Goal: Information Seeking & Learning: Learn about a topic

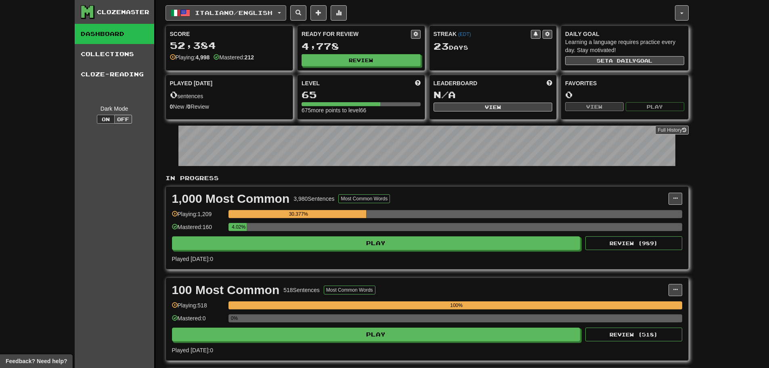
click at [194, 6] on button "Italiano / English" at bounding box center [225, 12] width 121 height 15
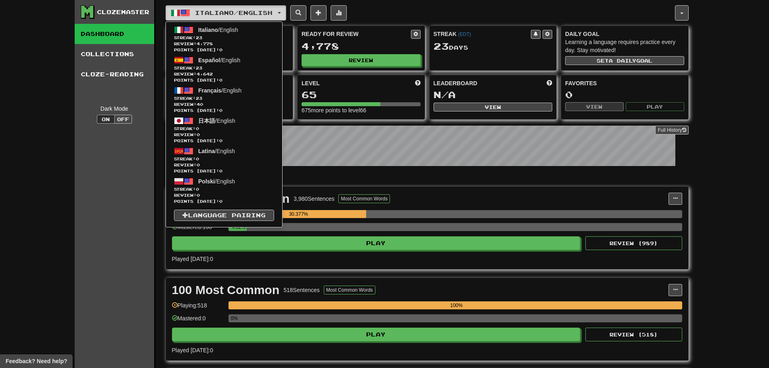
click at [194, 6] on button "Italiano / English" at bounding box center [225, 12] width 121 height 15
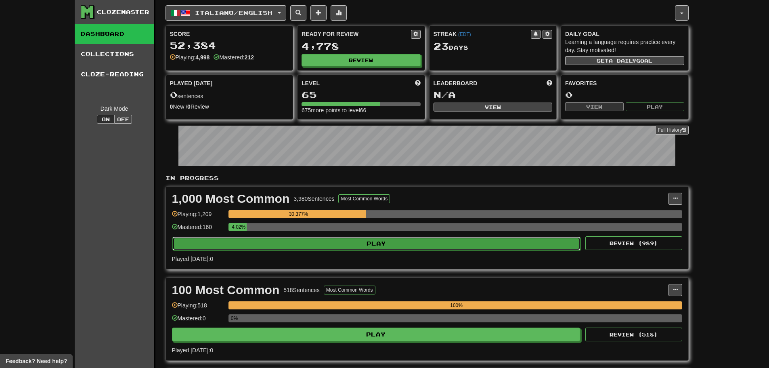
click at [398, 239] on button "Play" at bounding box center [376, 243] width 408 height 14
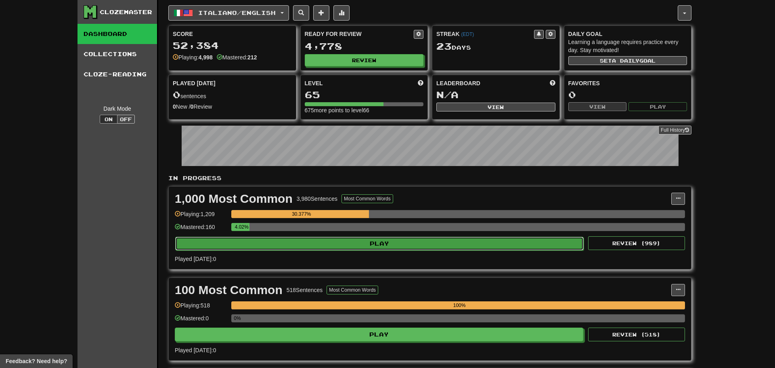
select select "**"
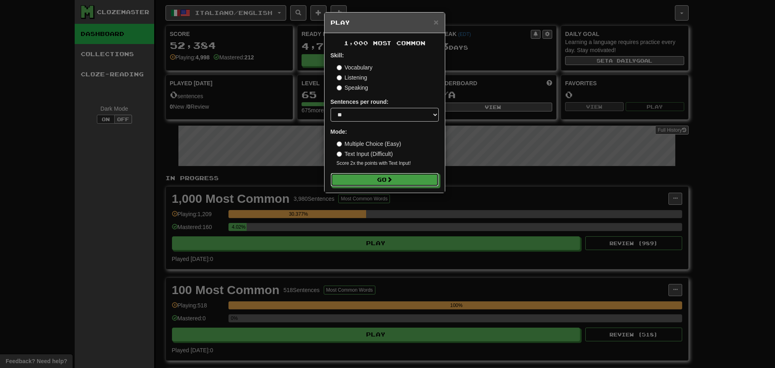
drag, startPoint x: 399, startPoint y: 179, endPoint x: 395, endPoint y: 188, distance: 9.4
click at [395, 188] on div "1,000 Most Common Skill: Vocabulary Listening Speaking Sentences per round: * *…" at bounding box center [384, 112] width 120 height 159
click at [405, 180] on button "Go" at bounding box center [385, 180] width 108 height 14
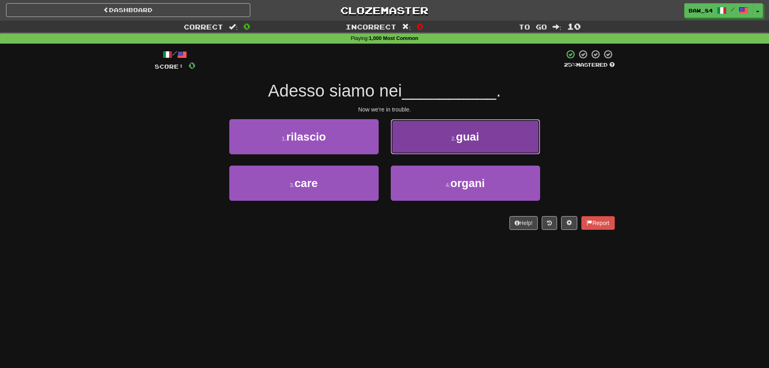
click at [442, 134] on button "2 . guai" at bounding box center [465, 136] width 149 height 35
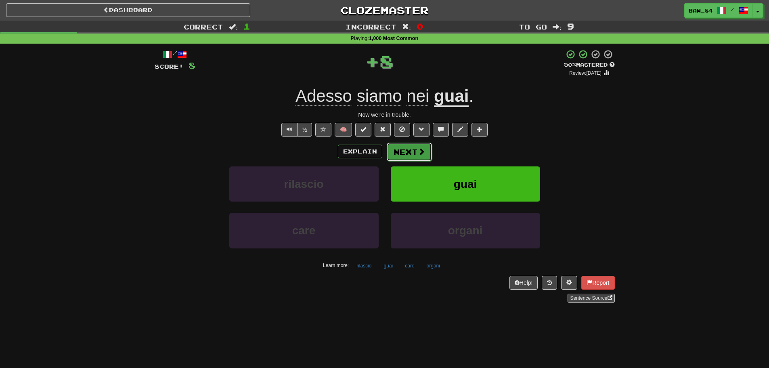
click at [420, 151] on span at bounding box center [421, 151] width 7 height 7
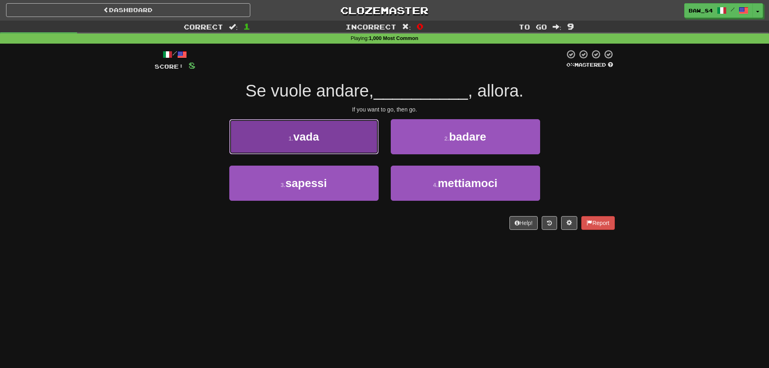
click at [355, 152] on button "1 . vada" at bounding box center [303, 136] width 149 height 35
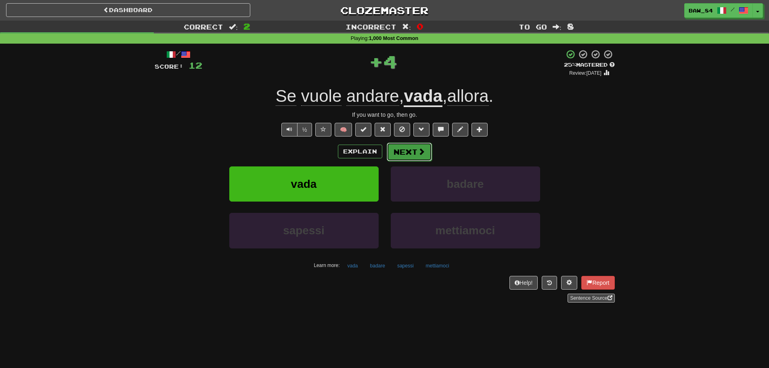
click at [413, 152] on button "Next" at bounding box center [408, 151] width 45 height 19
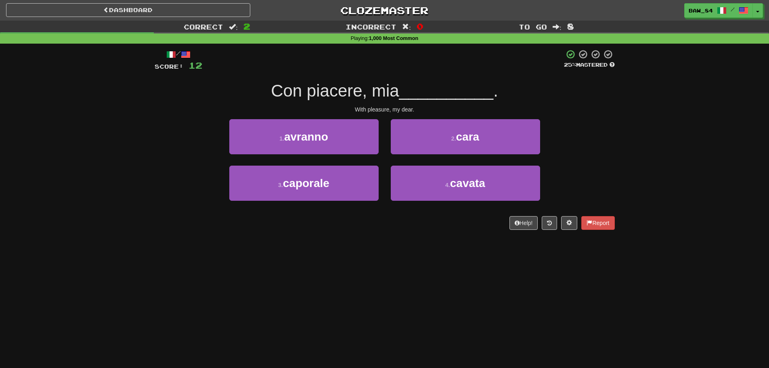
click at [400, 156] on div "2 . cara" at bounding box center [464, 142] width 161 height 46
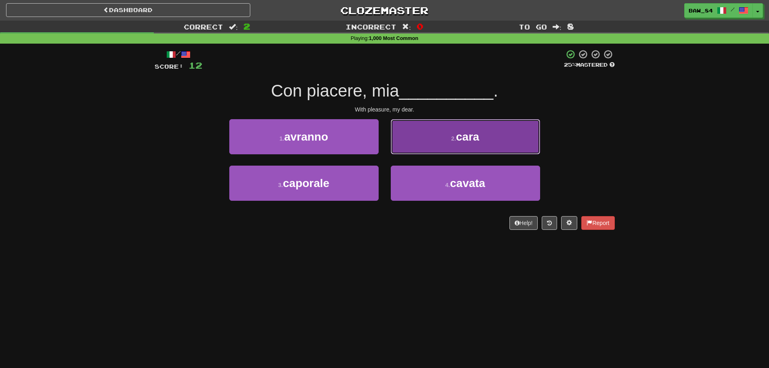
click at [419, 148] on button "2 . cara" at bounding box center [465, 136] width 149 height 35
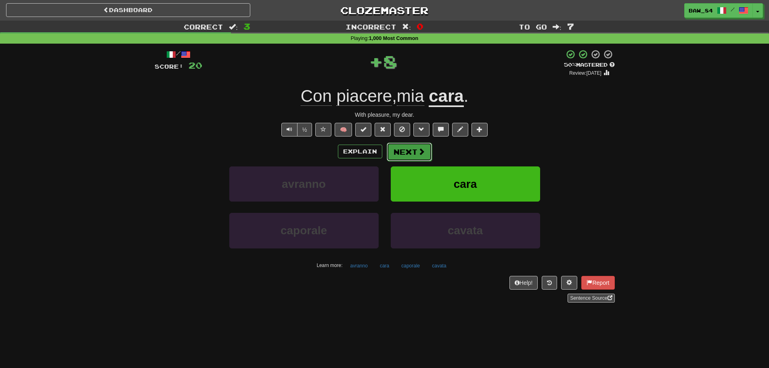
click at [416, 152] on button "Next" at bounding box center [408, 151] width 45 height 19
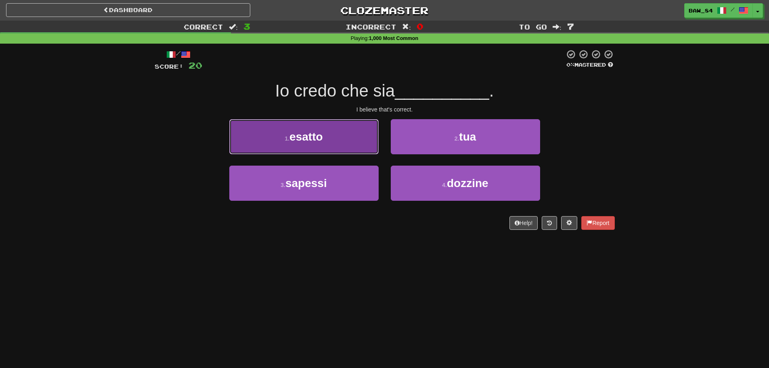
click at [343, 147] on button "1 . esatto" at bounding box center [303, 136] width 149 height 35
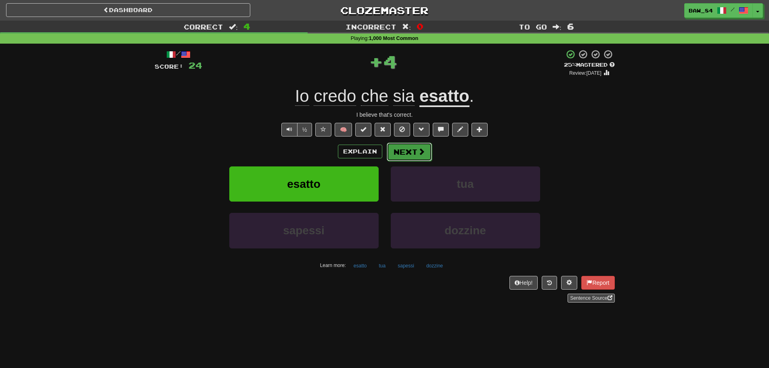
click at [405, 153] on button "Next" at bounding box center [408, 151] width 45 height 19
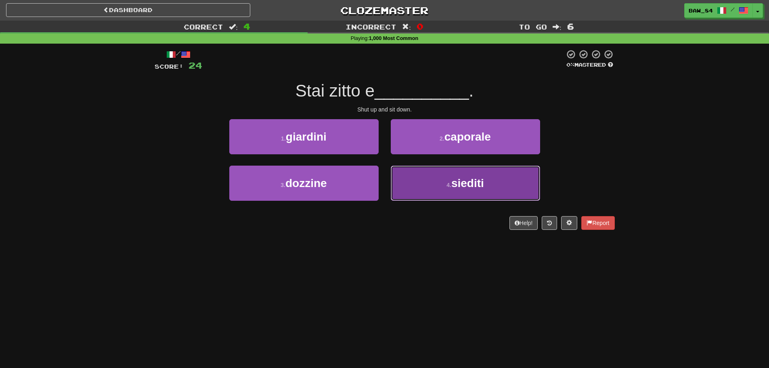
click at [420, 189] on button "4 . siediti" at bounding box center [465, 182] width 149 height 35
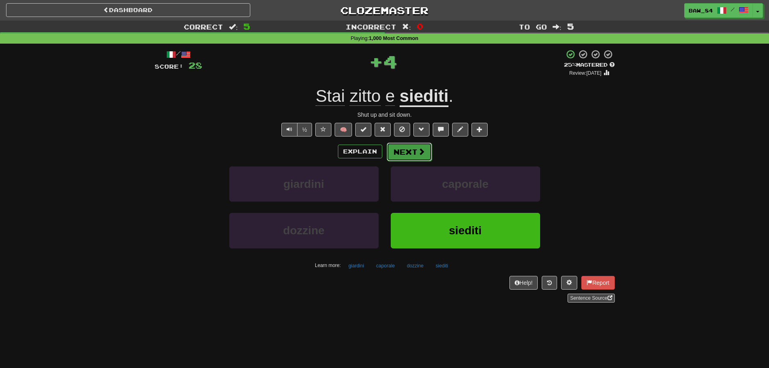
click at [419, 148] on span at bounding box center [421, 151] width 7 height 7
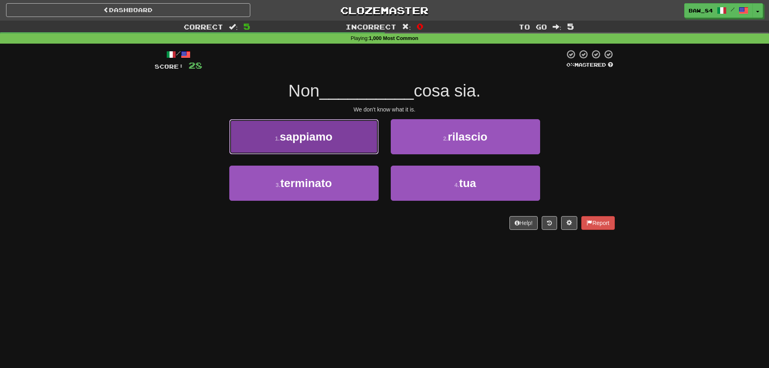
click at [351, 149] on button "1 . sappiamo" at bounding box center [303, 136] width 149 height 35
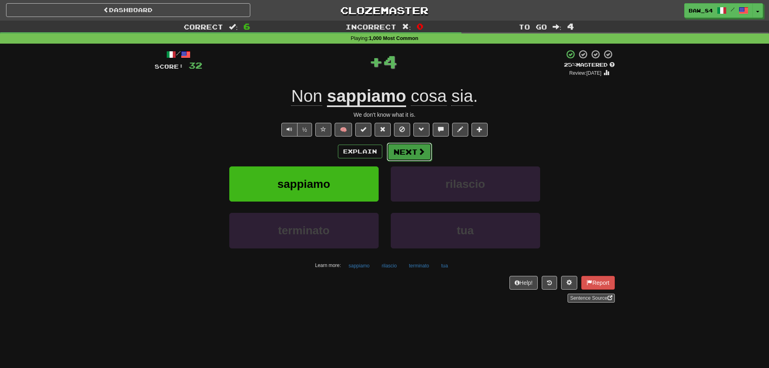
click at [405, 150] on button "Next" at bounding box center [408, 151] width 45 height 19
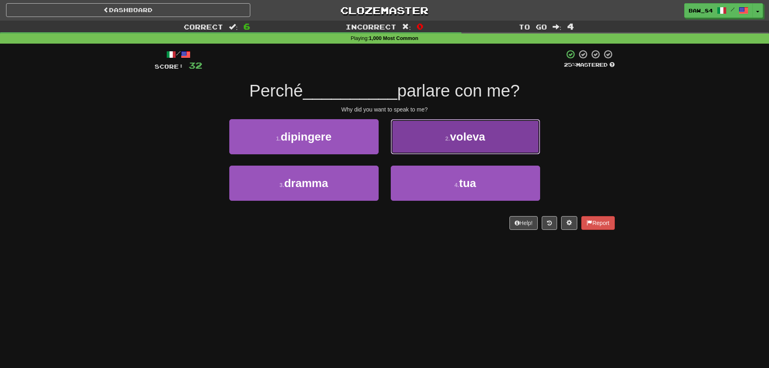
click at [412, 142] on button "2 . voleva" at bounding box center [465, 136] width 149 height 35
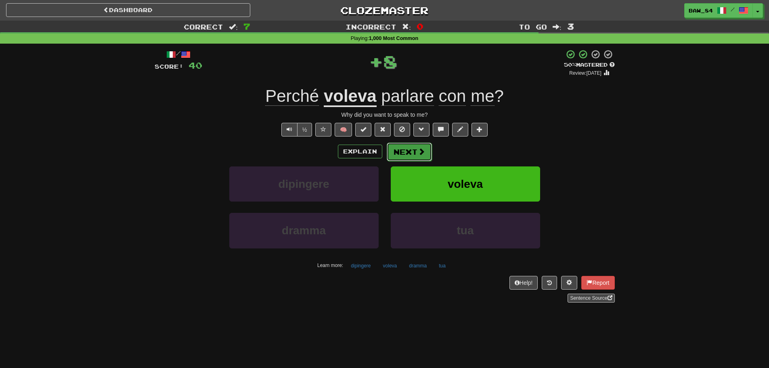
click at [405, 151] on button "Next" at bounding box center [408, 151] width 45 height 19
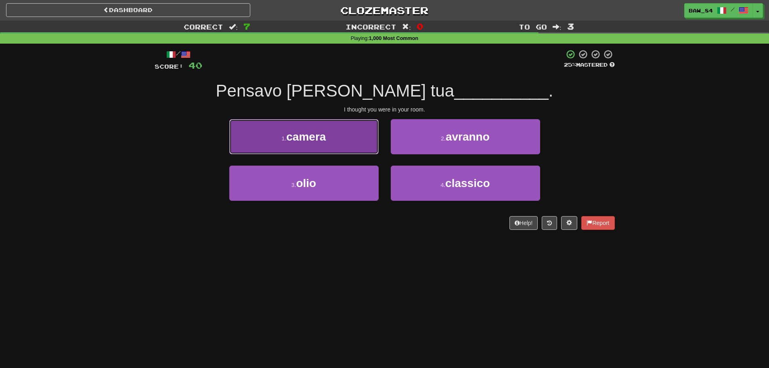
click at [338, 132] on button "1 . camera" at bounding box center [303, 136] width 149 height 35
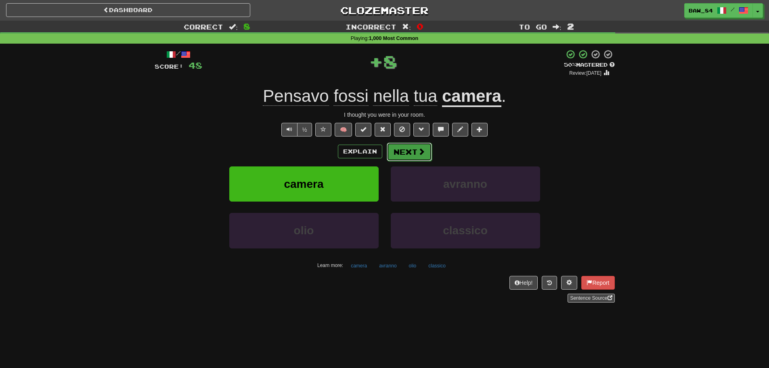
click at [411, 150] on button "Next" at bounding box center [408, 151] width 45 height 19
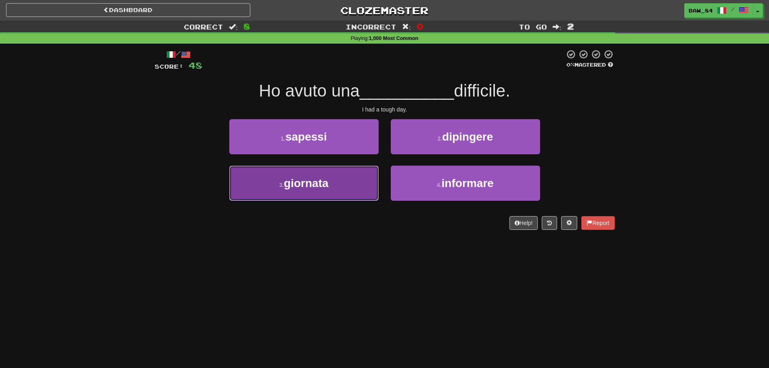
click at [344, 186] on button "3 . giornata" at bounding box center [303, 182] width 149 height 35
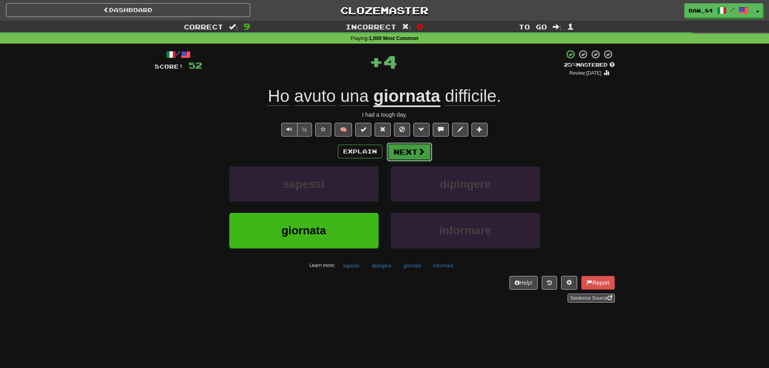
click at [411, 149] on button "Next" at bounding box center [408, 151] width 45 height 19
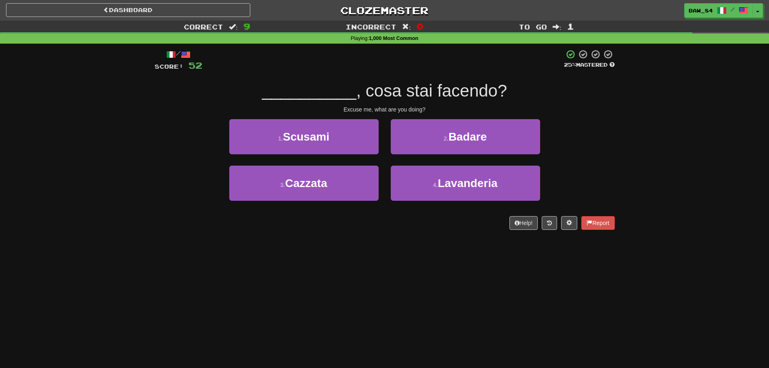
click at [350, 159] on div "1 . Scusami" at bounding box center [303, 142] width 161 height 46
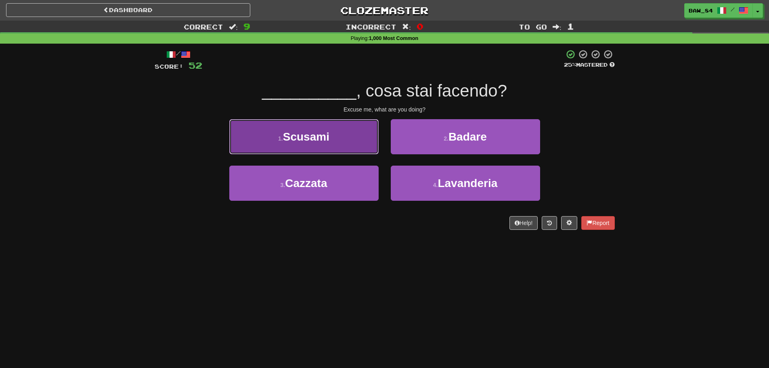
click at [351, 148] on button "1 . Scusami" at bounding box center [303, 136] width 149 height 35
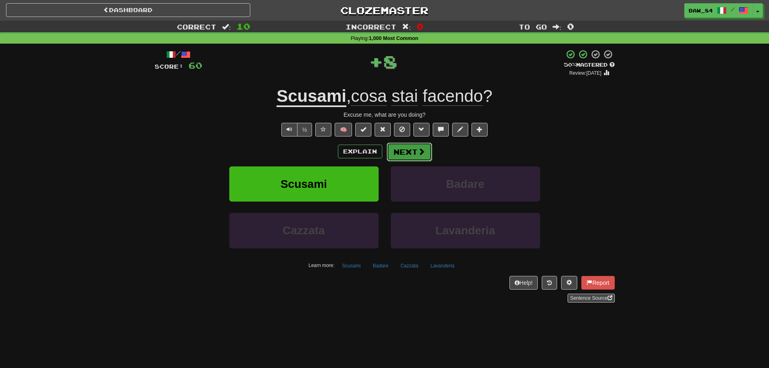
click at [409, 155] on button "Next" at bounding box center [408, 151] width 45 height 19
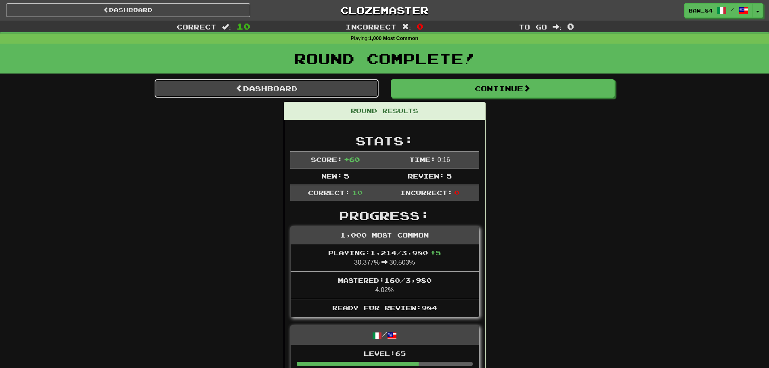
click at [272, 91] on link "Dashboard" at bounding box center [267, 88] width 224 height 19
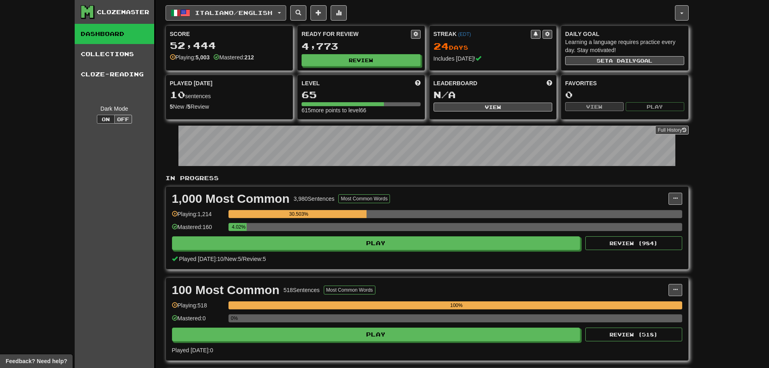
click at [272, 14] on span "Italiano / English" at bounding box center [233, 12] width 77 height 7
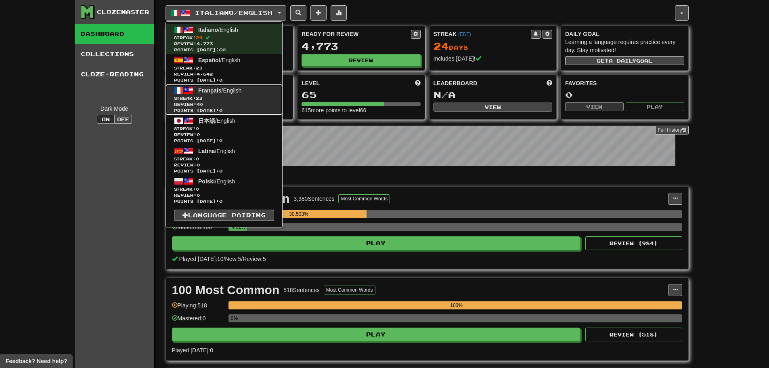
click at [247, 103] on span "Review: 40" at bounding box center [224, 104] width 100 height 6
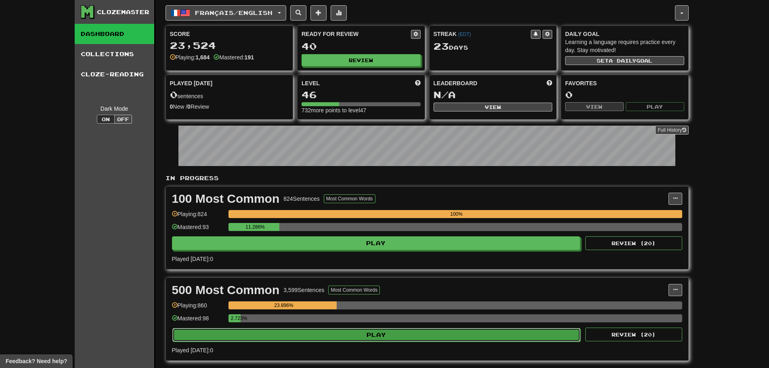
click at [359, 335] on button "Play" at bounding box center [376, 335] width 408 height 14
select select "**"
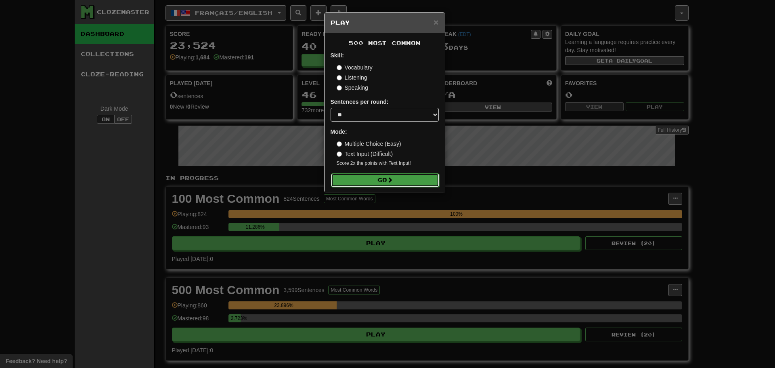
click at [404, 174] on button "Go" at bounding box center [385, 180] width 108 height 14
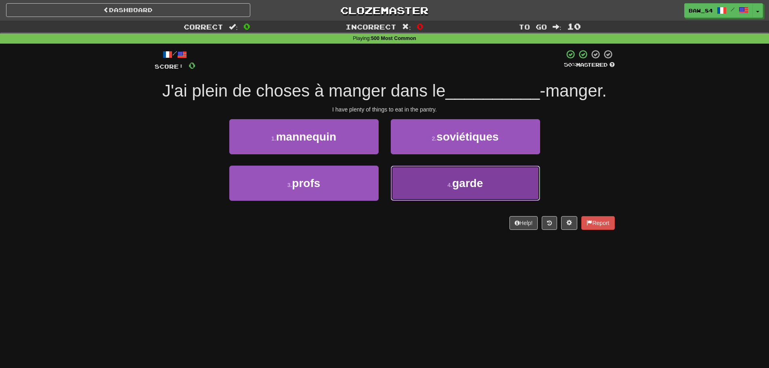
click at [416, 181] on button "4 . garde" at bounding box center [465, 182] width 149 height 35
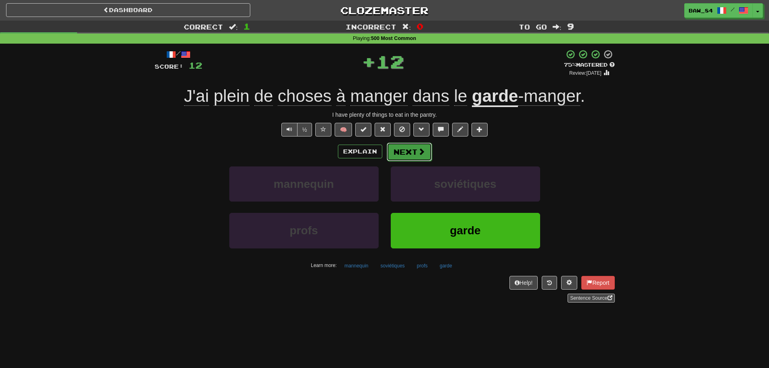
click at [414, 154] on button "Next" at bounding box center [408, 151] width 45 height 19
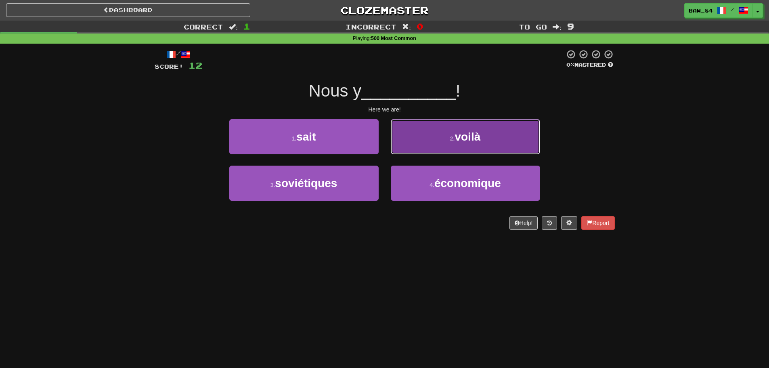
click at [405, 143] on button "2 . voilà" at bounding box center [465, 136] width 149 height 35
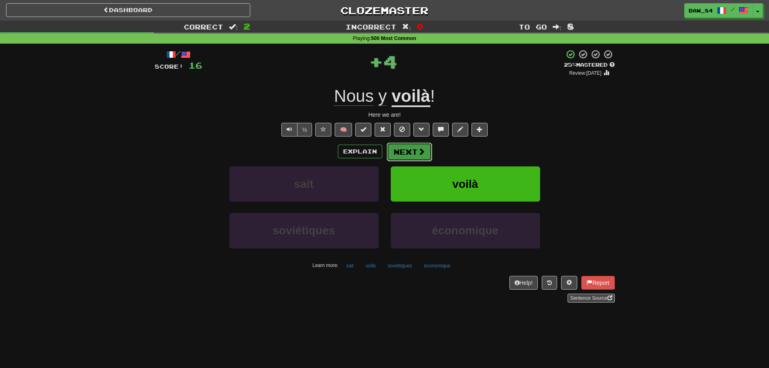
click at [406, 153] on button "Next" at bounding box center [408, 151] width 45 height 19
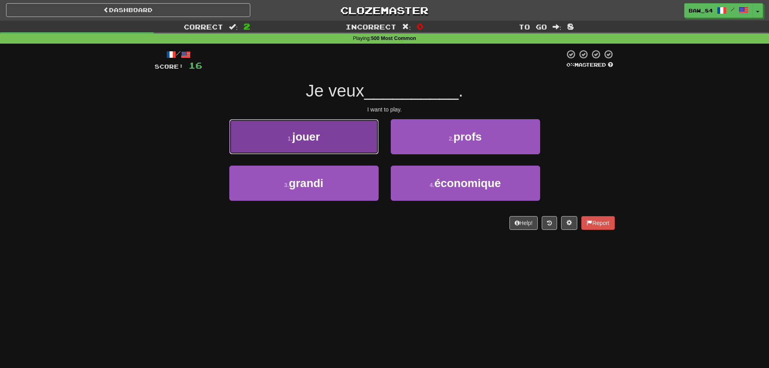
click at [341, 147] on button "1 . jouer" at bounding box center [303, 136] width 149 height 35
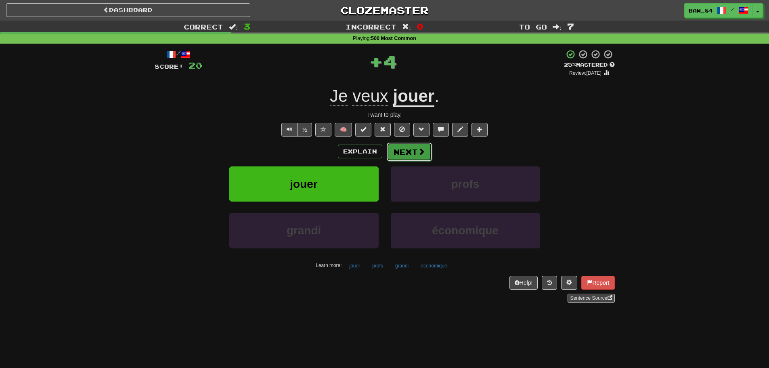
click at [406, 150] on button "Next" at bounding box center [408, 151] width 45 height 19
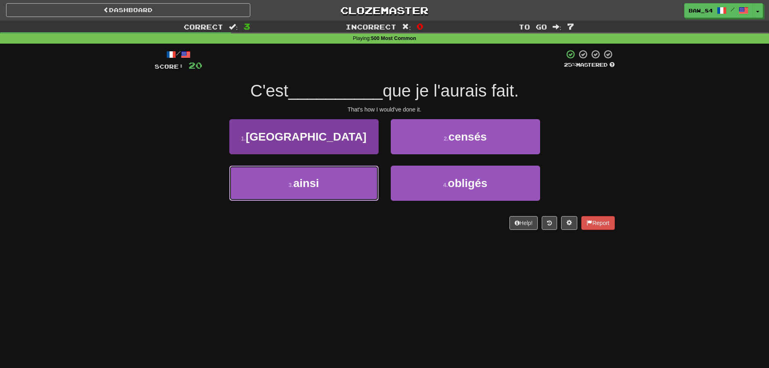
click at [346, 187] on button "3 . ainsi" at bounding box center [303, 182] width 149 height 35
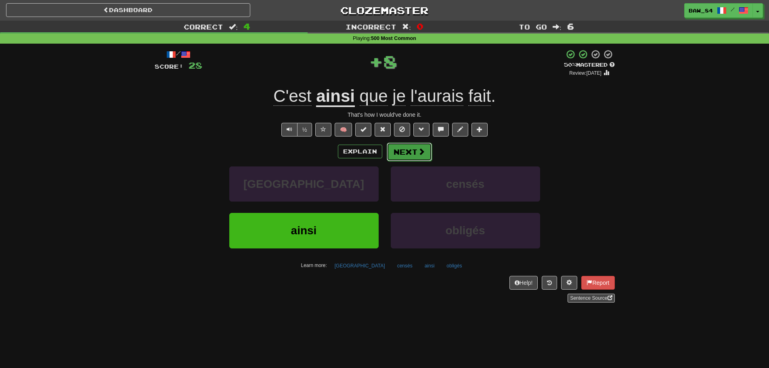
click at [413, 152] on button "Next" at bounding box center [408, 151] width 45 height 19
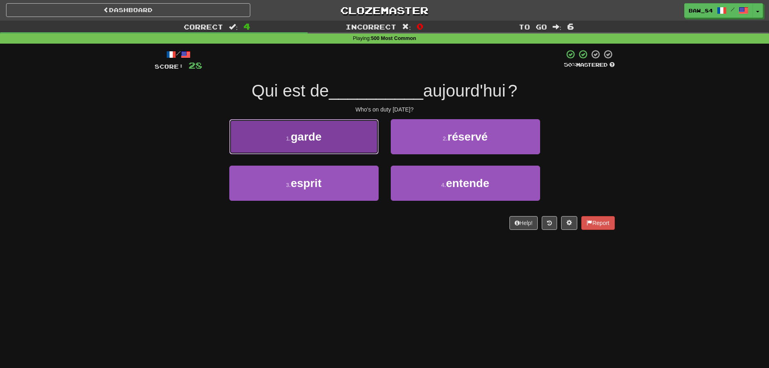
click at [343, 142] on button "1 . garde" at bounding box center [303, 136] width 149 height 35
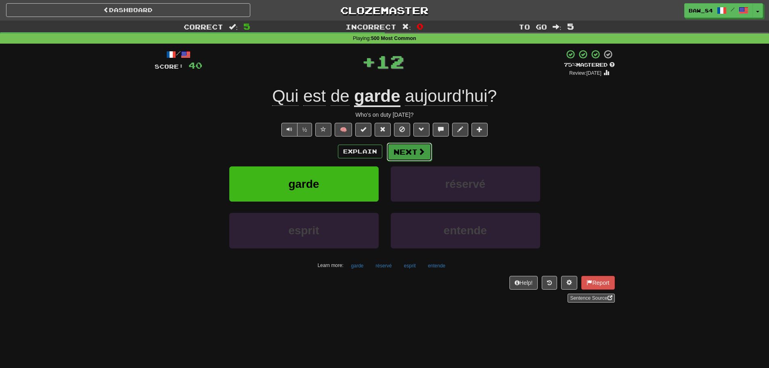
click at [409, 150] on button "Next" at bounding box center [408, 151] width 45 height 19
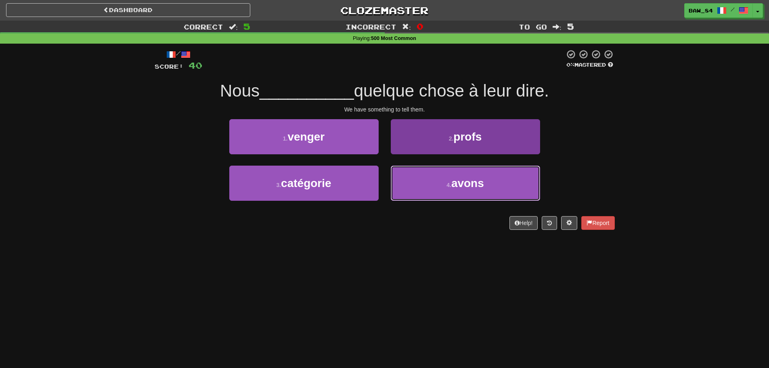
click at [415, 186] on button "4 . avons" at bounding box center [465, 182] width 149 height 35
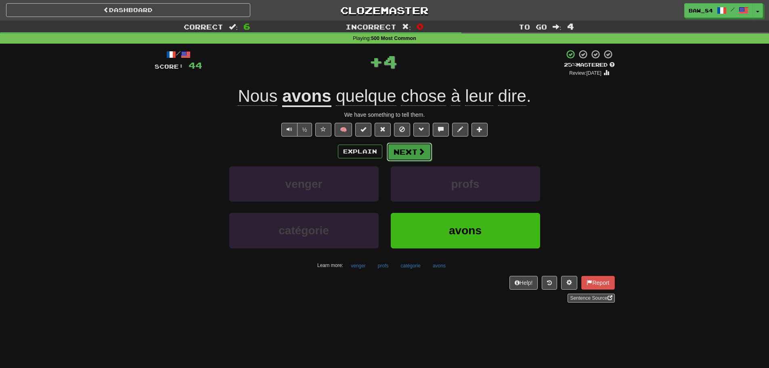
click at [407, 150] on button "Next" at bounding box center [408, 151] width 45 height 19
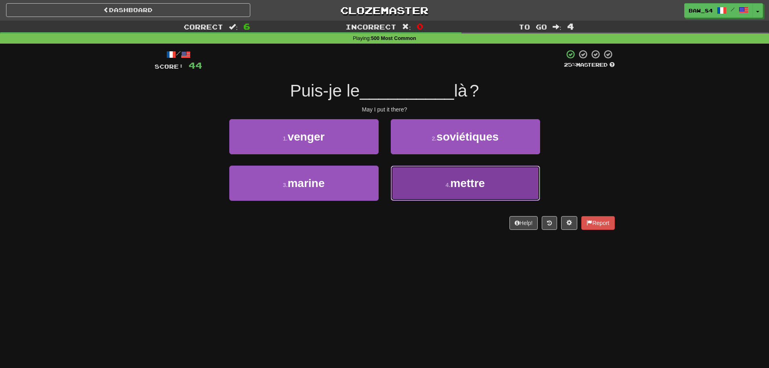
click at [403, 186] on button "4 . mettre" at bounding box center [465, 182] width 149 height 35
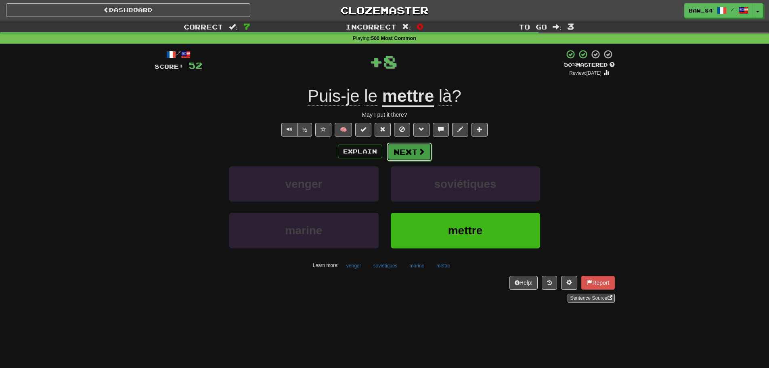
click at [407, 152] on button "Next" at bounding box center [408, 151] width 45 height 19
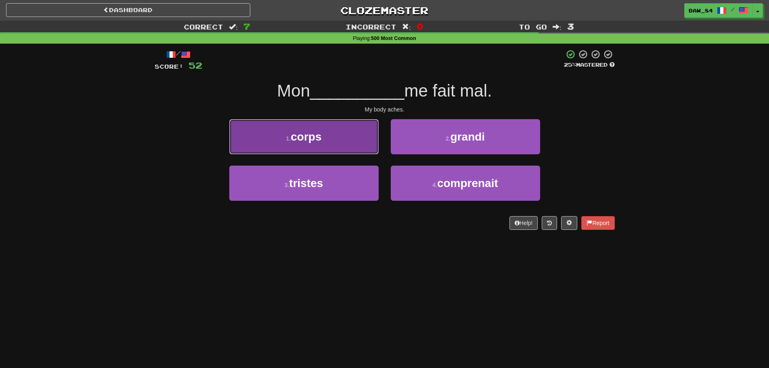
click at [347, 151] on button "1 . corps" at bounding box center [303, 136] width 149 height 35
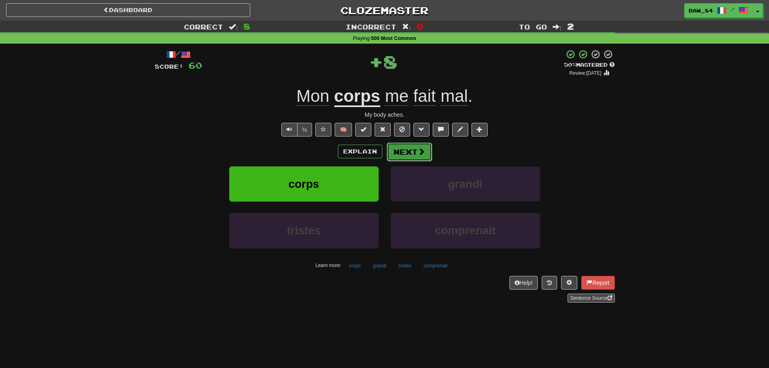
click at [408, 146] on button "Next" at bounding box center [408, 151] width 45 height 19
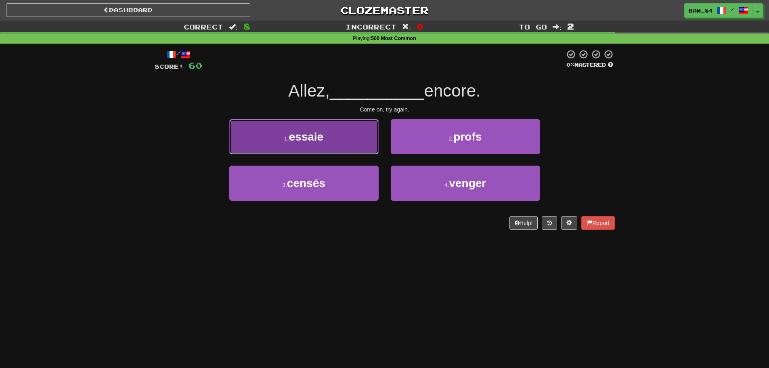
click at [360, 147] on button "1 . essaie" at bounding box center [303, 136] width 149 height 35
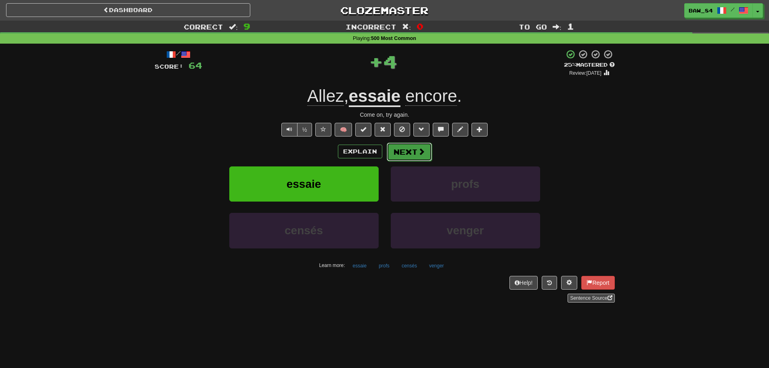
click at [414, 151] on button "Next" at bounding box center [408, 151] width 45 height 19
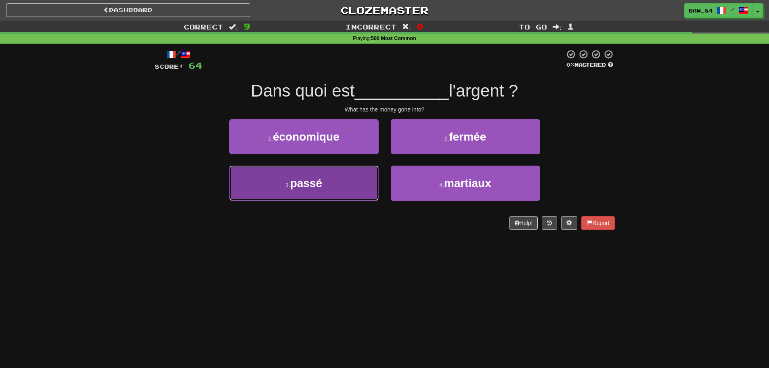
click at [343, 182] on button "3 . passé" at bounding box center [303, 182] width 149 height 35
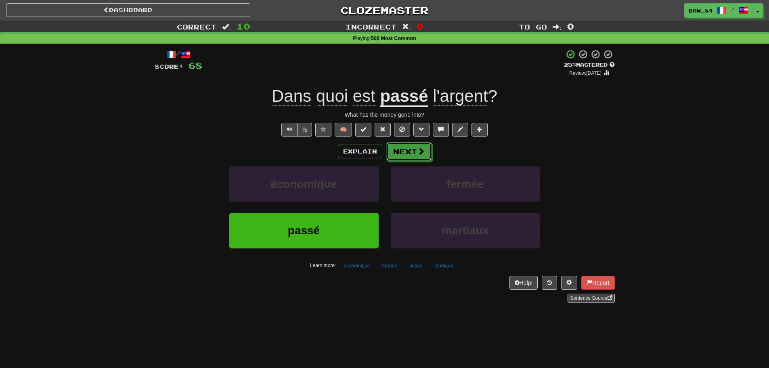
click at [403, 142] on div "Explain Next" at bounding box center [385, 151] width 460 height 19
click at [395, 142] on button "Next" at bounding box center [408, 151] width 45 height 19
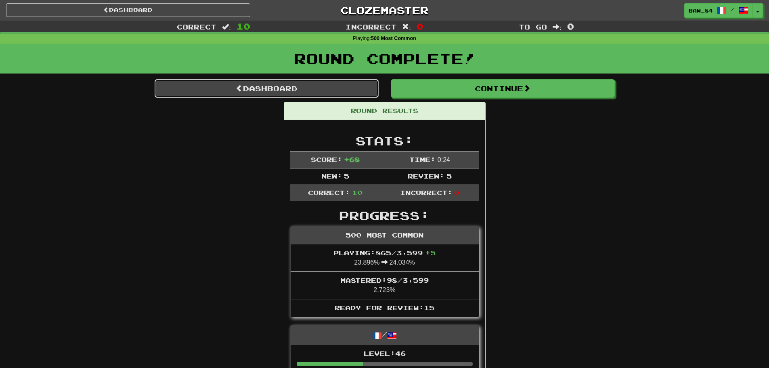
click at [221, 86] on link "Dashboard" at bounding box center [267, 88] width 224 height 19
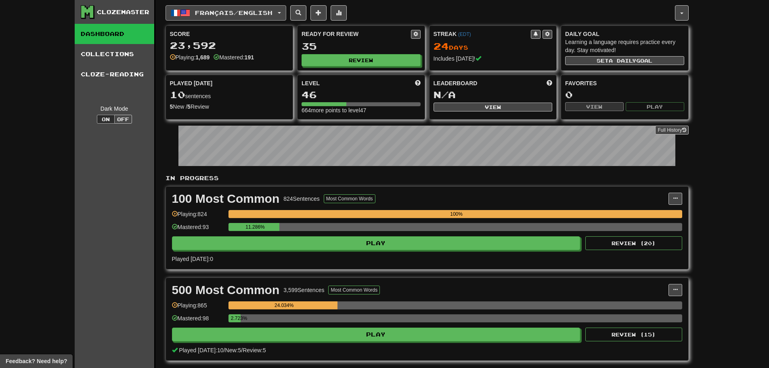
click at [242, 8] on button "Français / English" at bounding box center [225, 12] width 121 height 15
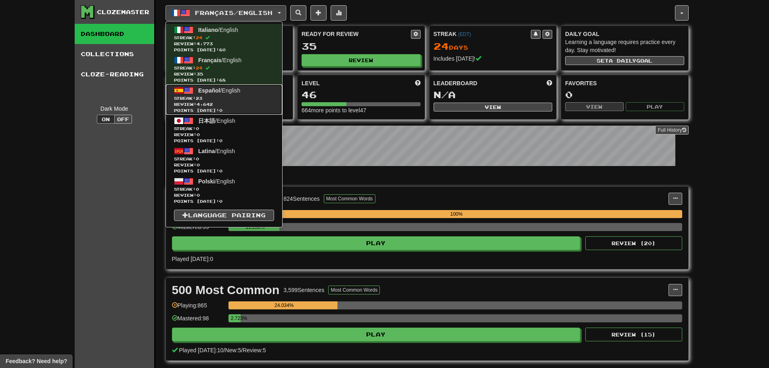
click at [223, 104] on span "Review: 4,642" at bounding box center [224, 104] width 100 height 6
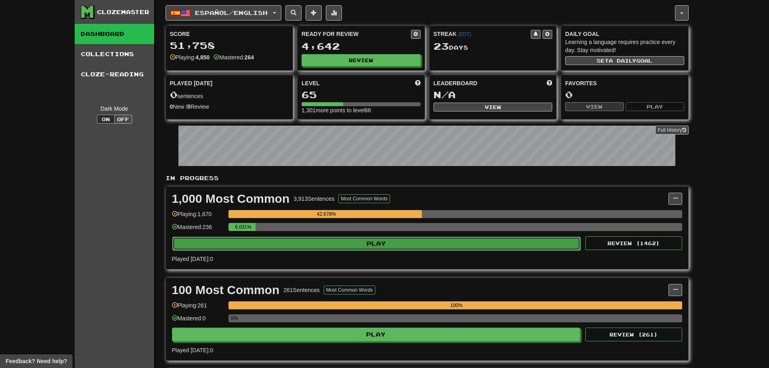
click at [368, 246] on button "Play" at bounding box center [376, 243] width 408 height 14
select select "**"
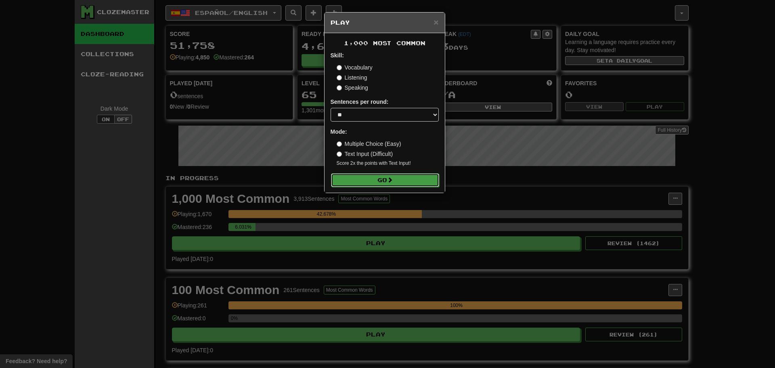
click at [401, 181] on button "Go" at bounding box center [385, 180] width 108 height 14
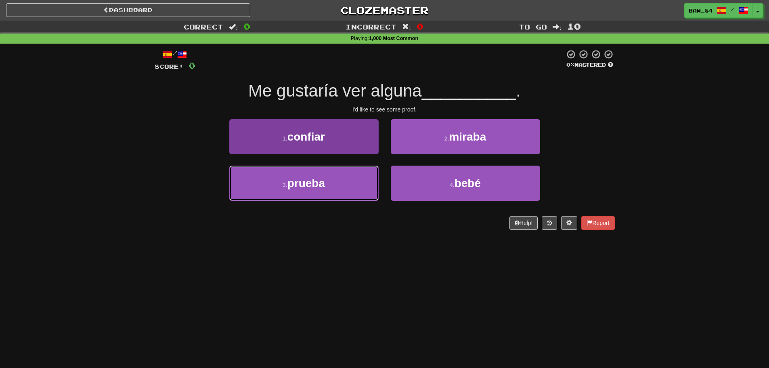
click at [354, 179] on button "3 . prueba" at bounding box center [303, 182] width 149 height 35
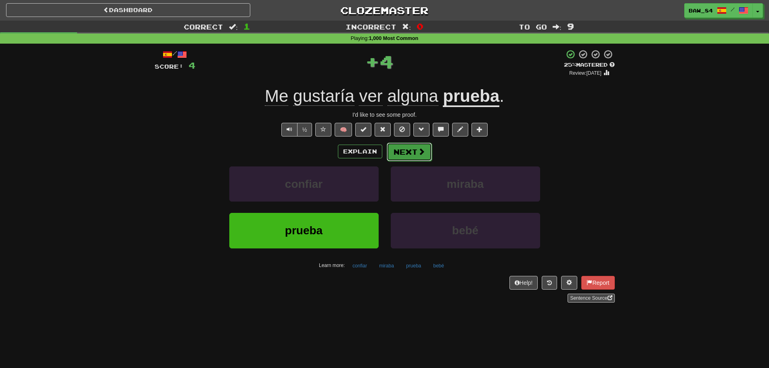
click at [408, 153] on button "Next" at bounding box center [408, 151] width 45 height 19
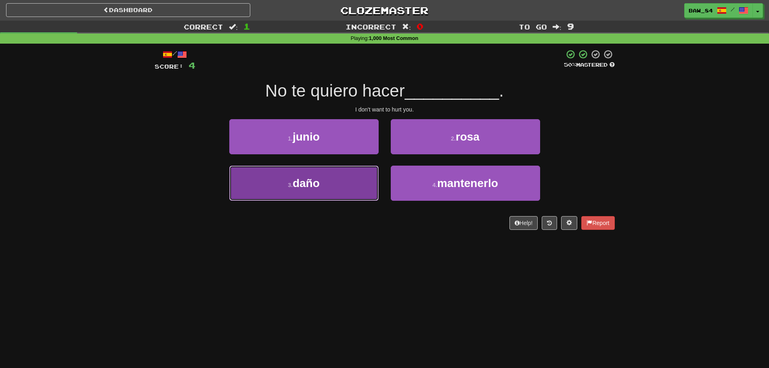
click at [330, 188] on button "3 . daño" at bounding box center [303, 182] width 149 height 35
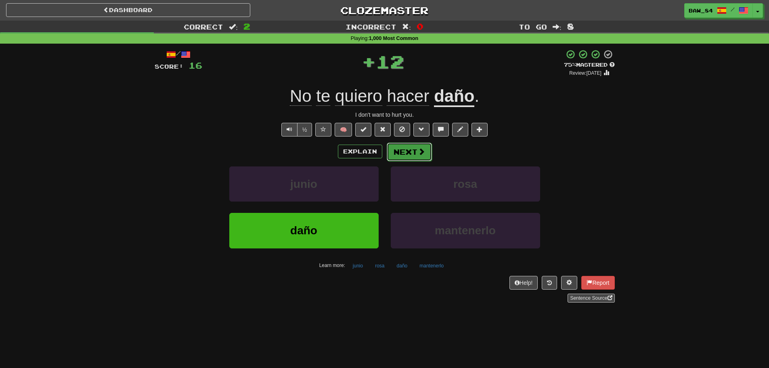
click at [413, 155] on button "Next" at bounding box center [408, 151] width 45 height 19
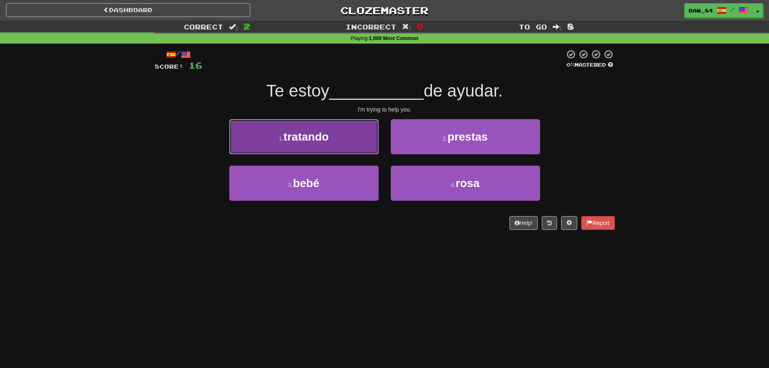
click at [345, 144] on button "1 . tratando" at bounding box center [303, 136] width 149 height 35
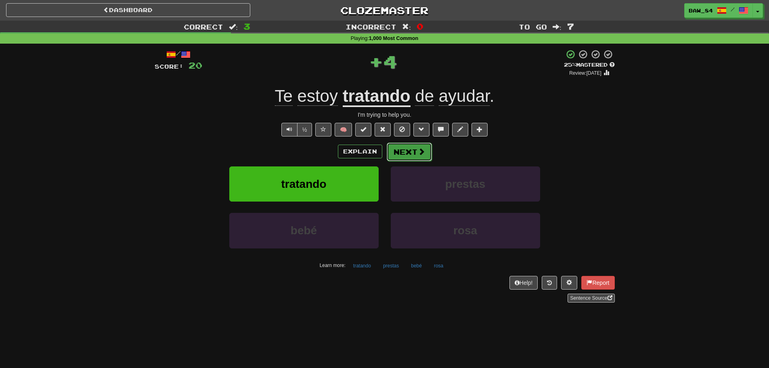
click at [411, 150] on button "Next" at bounding box center [408, 151] width 45 height 19
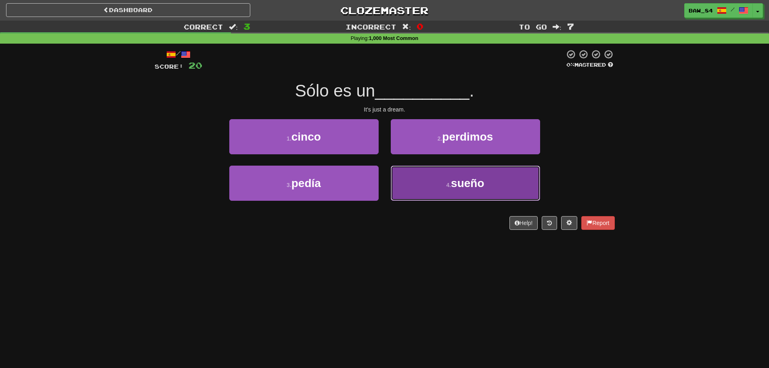
click at [413, 188] on button "4 . sueño" at bounding box center [465, 182] width 149 height 35
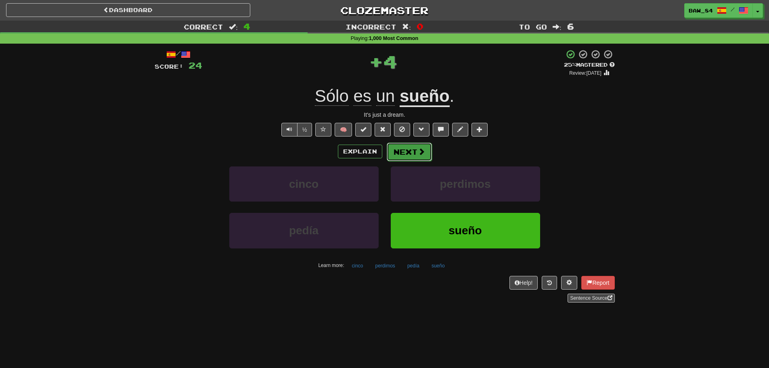
click at [410, 150] on button "Next" at bounding box center [408, 151] width 45 height 19
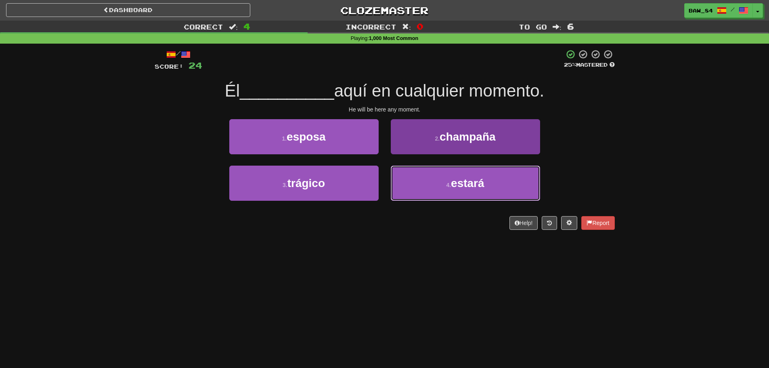
click at [424, 186] on button "4 . estará" at bounding box center [465, 182] width 149 height 35
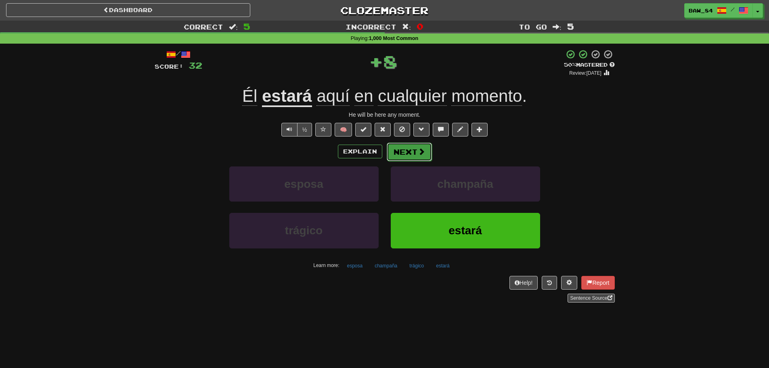
click at [415, 148] on button "Next" at bounding box center [408, 151] width 45 height 19
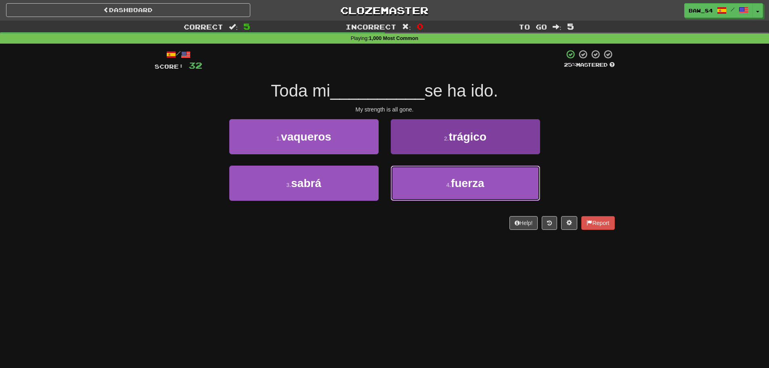
click at [406, 185] on button "4 . fuerza" at bounding box center [465, 182] width 149 height 35
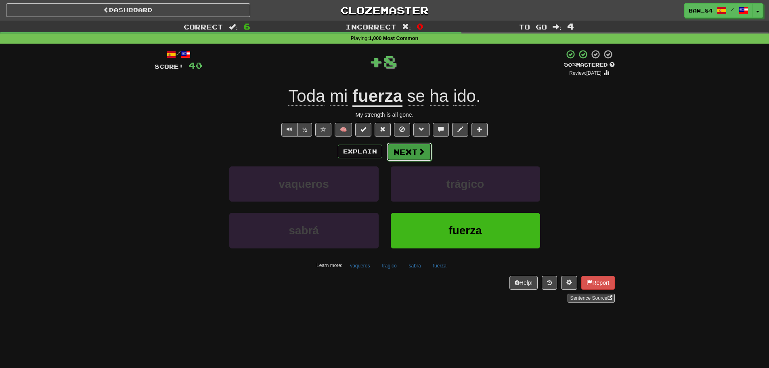
click at [409, 148] on button "Next" at bounding box center [408, 151] width 45 height 19
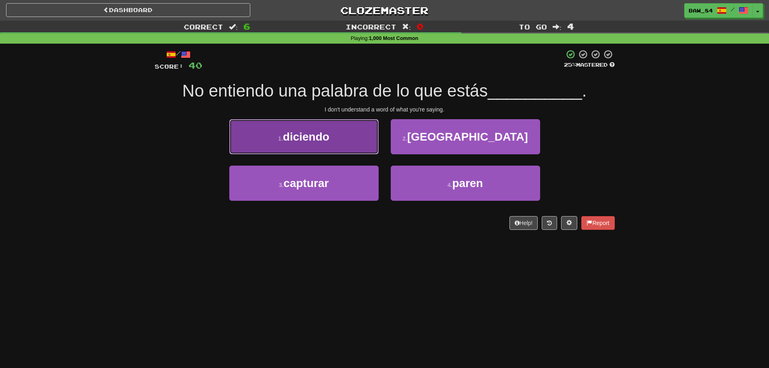
click at [356, 137] on button "1 . diciendo" at bounding box center [303, 136] width 149 height 35
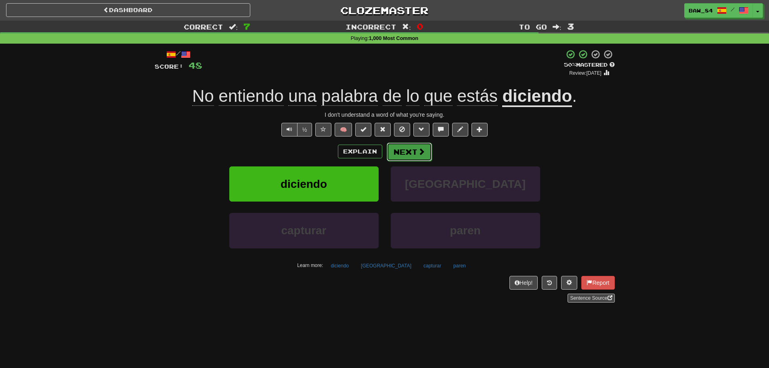
click at [412, 151] on button "Next" at bounding box center [408, 151] width 45 height 19
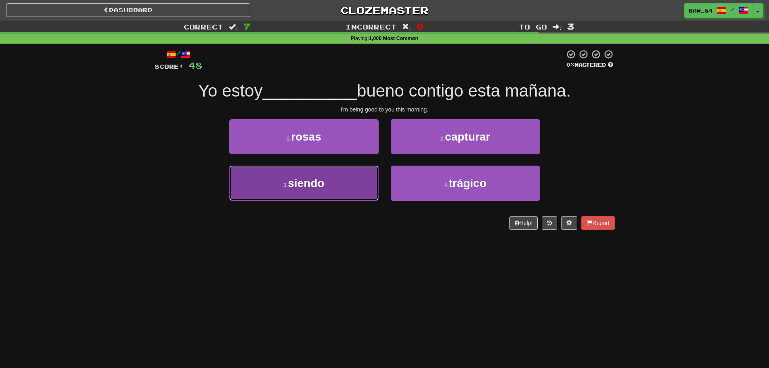
click at [327, 182] on button "3 . siendo" at bounding box center [303, 182] width 149 height 35
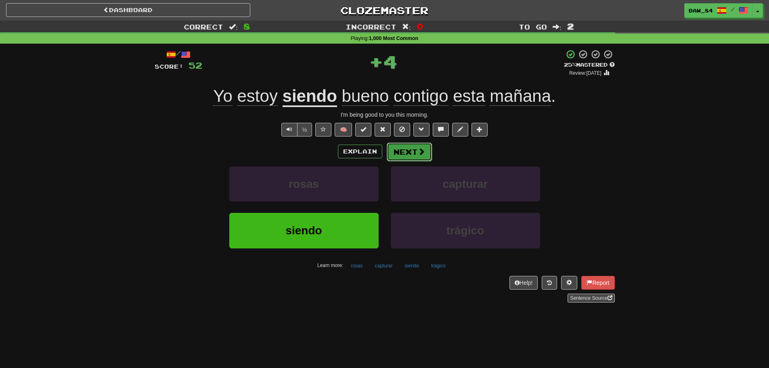
click at [404, 149] on button "Next" at bounding box center [408, 151] width 45 height 19
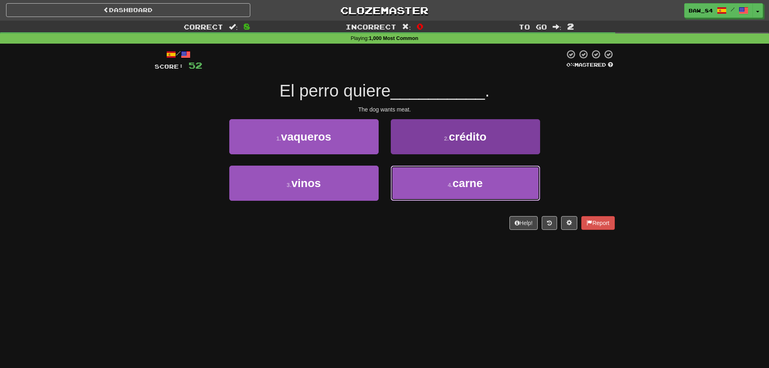
drag, startPoint x: 424, startPoint y: 190, endPoint x: 426, endPoint y: 186, distance: 4.9
click at [424, 190] on button "4 . carne" at bounding box center [465, 182] width 149 height 35
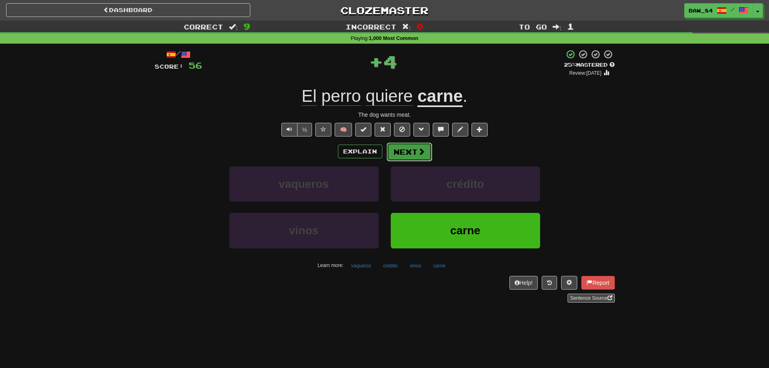
click at [418, 148] on span at bounding box center [421, 151] width 7 height 7
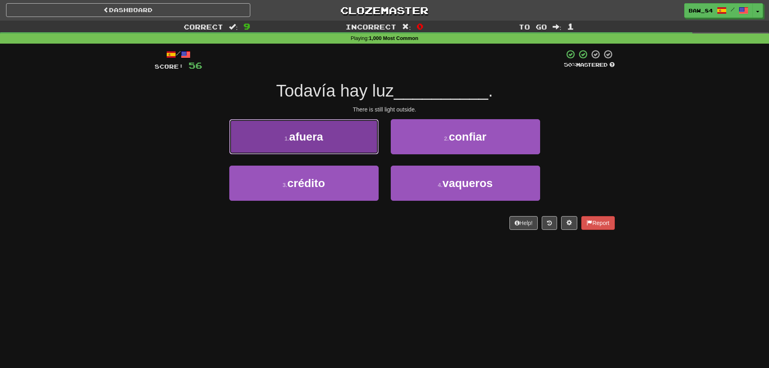
click at [320, 147] on button "1 . afuera" at bounding box center [303, 136] width 149 height 35
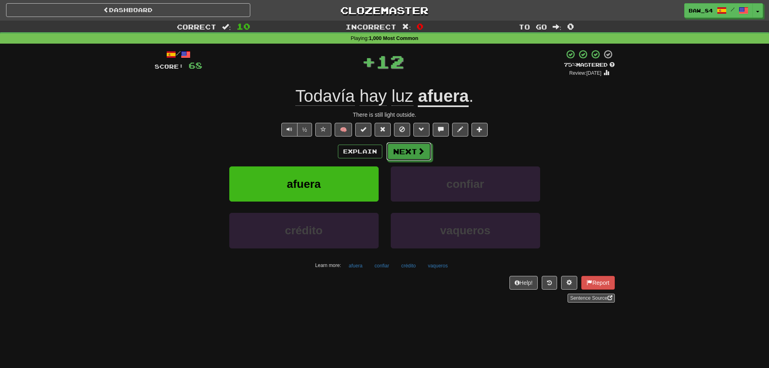
click at [405, 159] on button "Next" at bounding box center [408, 151] width 45 height 19
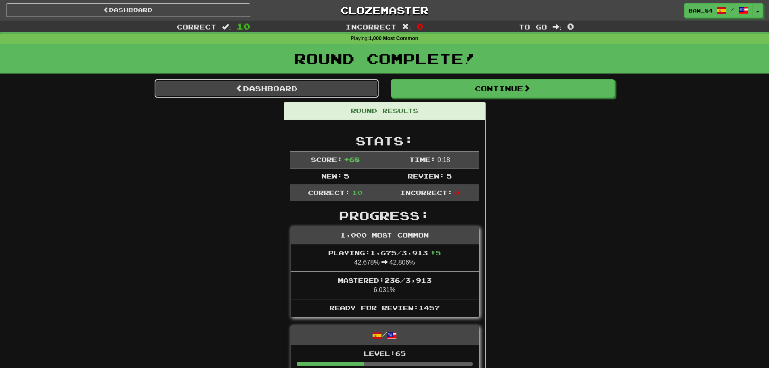
click at [278, 86] on link "Dashboard" at bounding box center [267, 88] width 224 height 19
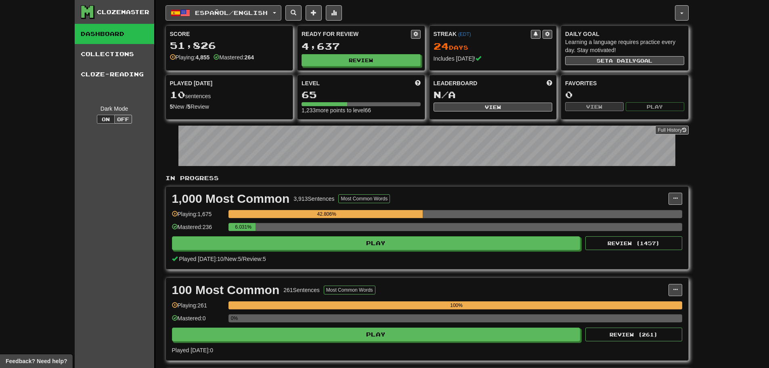
click at [217, 20] on button "Español / English" at bounding box center [223, 12] width 116 height 15
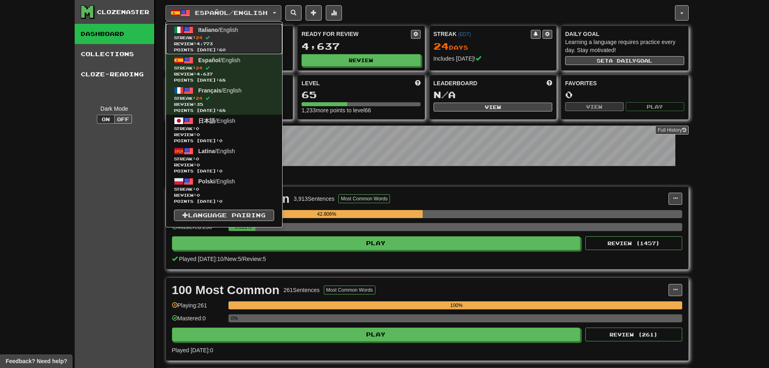
click at [246, 36] on span "Streak: 24" at bounding box center [224, 38] width 100 height 6
